Goal: Register for event/course

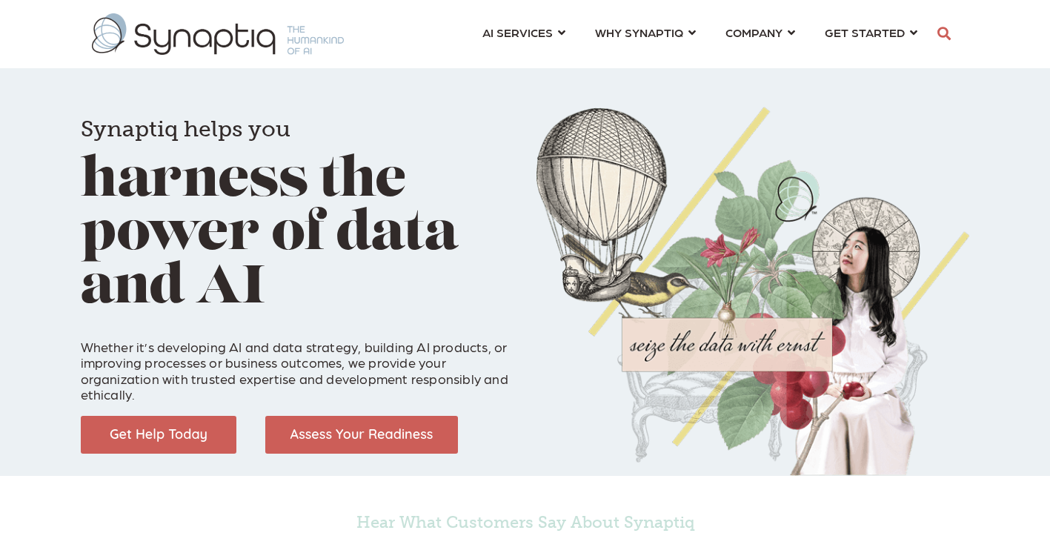
scroll to position [0, 7]
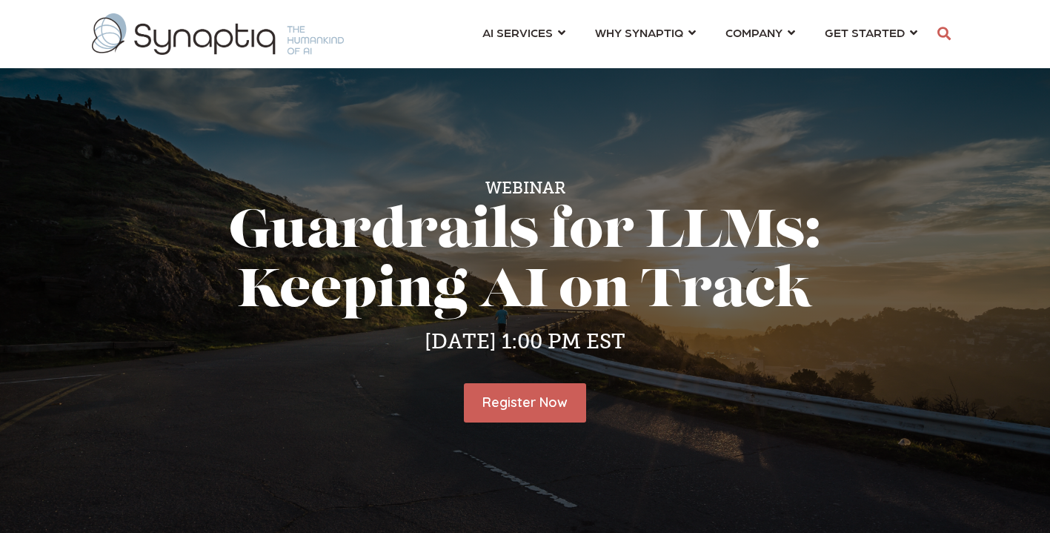
scroll to position [0, 7]
click at [499, 404] on link "Register Now" at bounding box center [525, 402] width 128 height 41
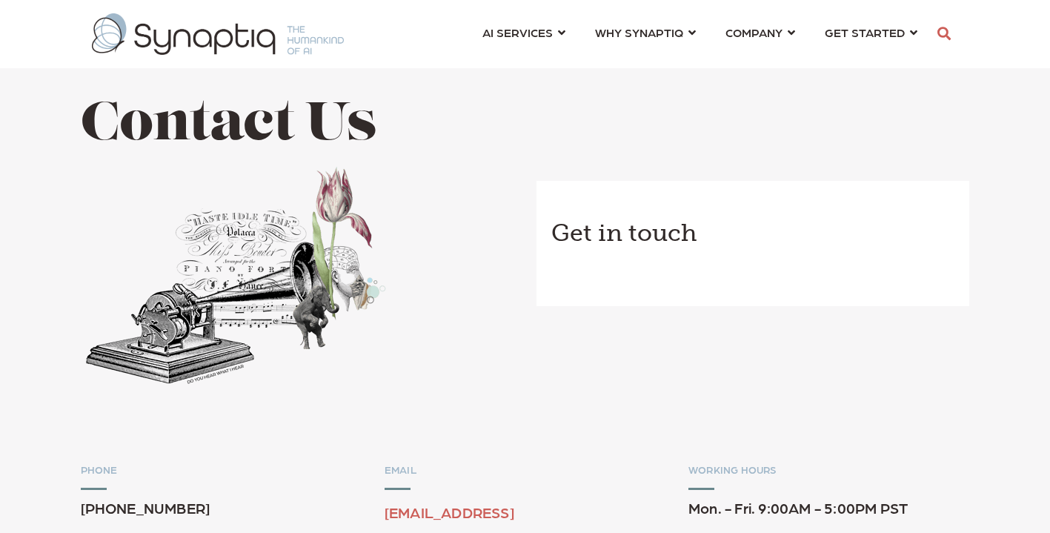
scroll to position [0, 7]
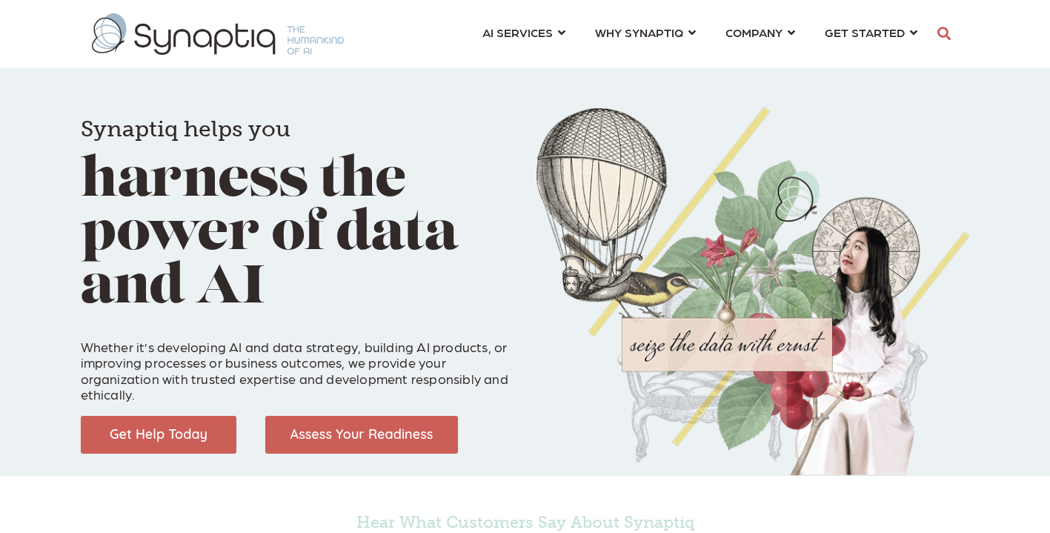
scroll to position [0, 7]
